Goal: Task Accomplishment & Management: Manage account settings

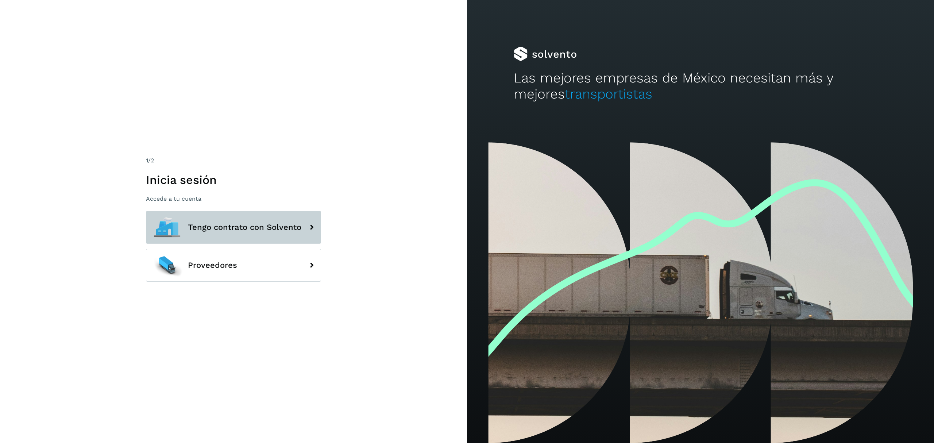
click at [270, 227] on span "Tengo contrato con Solvento" at bounding box center [244, 227] width 113 height 9
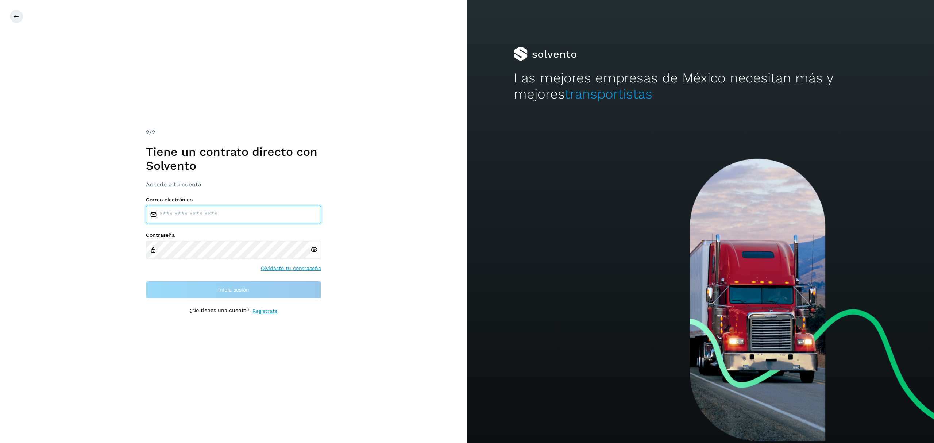
click at [223, 215] on input "email" at bounding box center [233, 215] width 175 height 18
type input "**********"
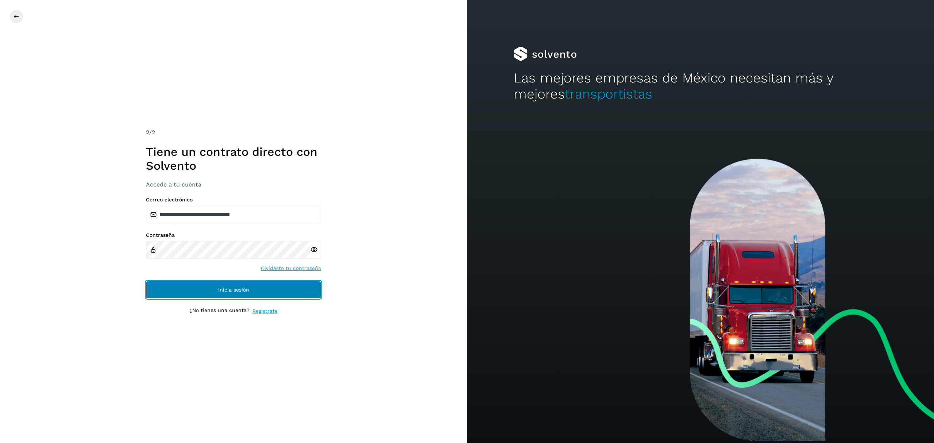
click at [236, 288] on span "Inicia sesión" at bounding box center [233, 289] width 31 height 5
